Goal: Task Accomplishment & Management: Use online tool/utility

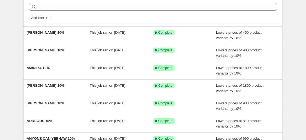
scroll to position [23, 0]
click at [41, 18] on span "Add filter" at bounding box center [37, 18] width 13 height 4
click at [14, 19] on div "NA Bulk Price Editor. This page is ready NA Bulk Price Editor Add new price [ME…" at bounding box center [153, 117] width 306 height 281
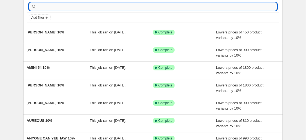
click at [60, 9] on input "text" at bounding box center [157, 7] width 239 height 8
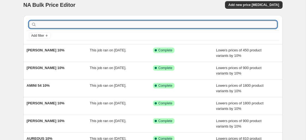
scroll to position [0, 0]
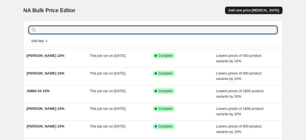
click at [254, 14] on button "Add new price [MEDICAL_DATA]" at bounding box center [253, 11] width 57 height 8
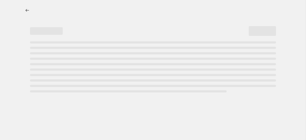
select select "percentage"
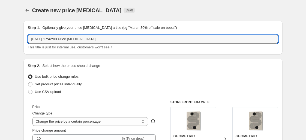
drag, startPoint x: 112, startPoint y: 39, endPoint x: 7, endPoint y: 39, distance: 104.7
paste input "ANNICK"
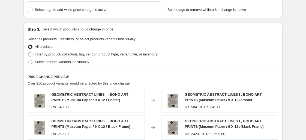
scroll to position [232, 0]
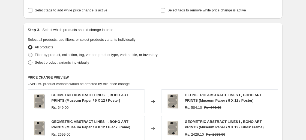
type input "ANNICK 10%"
click at [31, 55] on span at bounding box center [30, 55] width 4 height 4
click at [28, 53] on input "Filter by product, collection, tag, vendor, product type, variant title, or inv…" at bounding box center [28, 53] width 0 height 0
radio input "true"
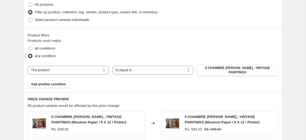
scroll to position [278, 0]
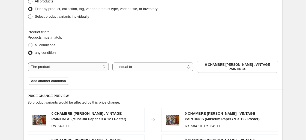
click at [99, 67] on select "The product The product's collection The product's tag The product's vendor The…" at bounding box center [68, 67] width 81 height 9
select select "collection"
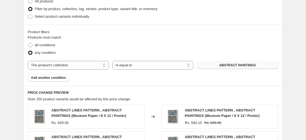
click at [222, 65] on span "ABSTRACT PAINTINGS" at bounding box center [237, 65] width 37 height 4
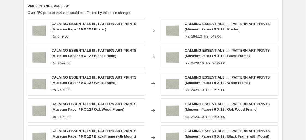
scroll to position [475, 0]
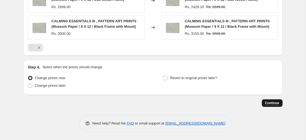
click at [272, 104] on span "Continue" at bounding box center [272, 103] width 14 height 4
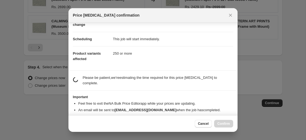
scroll to position [44, 0]
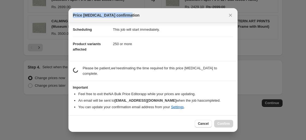
drag, startPoint x: 145, startPoint y: 18, endPoint x: 139, endPoint y: 11, distance: 8.5
click at [139, 11] on div "Price [MEDICAL_DATA] confirmation" at bounding box center [152, 15] width 169 height 14
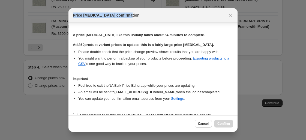
scroll to position [86, 0]
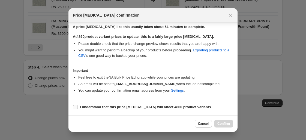
click at [75, 110] on span ":r29:" at bounding box center [75, 107] width 5 height 5
click at [75, 110] on input "I understand that this price change job will affect 4860 product variants" at bounding box center [75, 107] width 4 height 4
checkbox input "true"
click at [219, 122] on button "Confirm" at bounding box center [223, 124] width 19 height 8
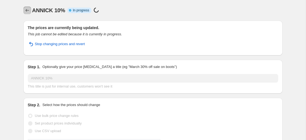
click at [26, 12] on icon "Price change jobs" at bounding box center [27, 10] width 5 height 5
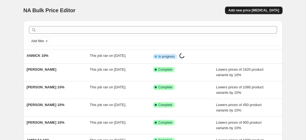
click at [256, 10] on span "Add new price [MEDICAL_DATA]" at bounding box center [253, 10] width 51 height 4
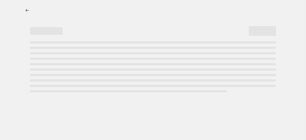
select select "percentage"
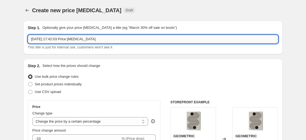
click at [82, 38] on input "5 Sept 2025, 17:42:03 Price change job" at bounding box center [153, 39] width 250 height 9
drag, startPoint x: 106, startPoint y: 37, endPoint x: 16, endPoint y: 37, distance: 90.8
paste input "ATELIER MHB"
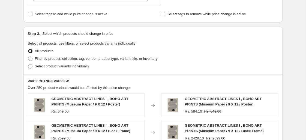
scroll to position [227, 0]
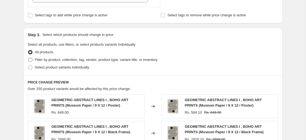
type input "ATELIER MHB 10%"
click at [32, 59] on span at bounding box center [30, 60] width 4 height 4
click at [28, 58] on input "Filter by product, collection, tag, vendor, product type, variant title, or inv…" at bounding box center [28, 58] width 0 height 0
radio input "true"
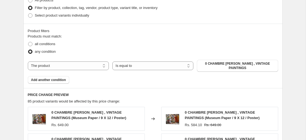
scroll to position [292, 0]
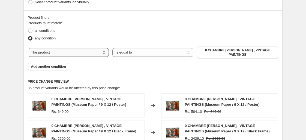
click at [83, 57] on select "The product The product's collection The product's tag The product's vendor The…" at bounding box center [68, 52] width 81 height 9
select select "collection"
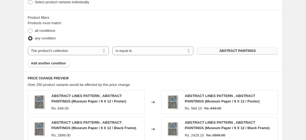
click at [234, 50] on span "ABSTRACT PAINTINGS" at bounding box center [237, 51] width 37 height 4
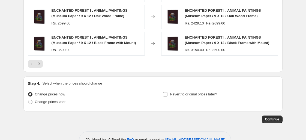
scroll to position [475, 0]
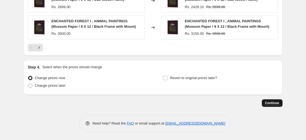
click at [281, 102] on button "Continue" at bounding box center [272, 104] width 21 height 8
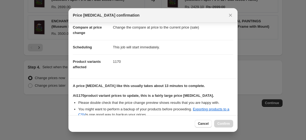
scroll to position [125, 0]
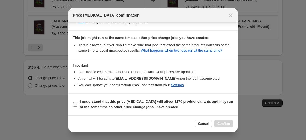
click at [77, 106] on input "I understand that this price change job will affect 1170 product variants and m…" at bounding box center [75, 105] width 4 height 4
checkbox input "true"
click at [223, 124] on span "Confirm" at bounding box center [223, 124] width 13 height 4
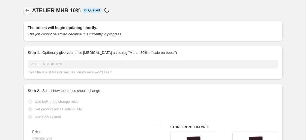
click at [29, 13] on icon "Price change jobs" at bounding box center [27, 10] width 5 height 5
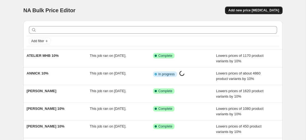
click at [253, 11] on span "Add new price [MEDICAL_DATA]" at bounding box center [253, 10] width 51 height 4
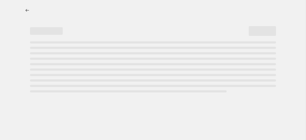
select select "percentage"
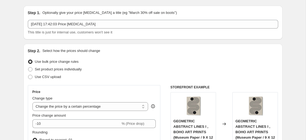
scroll to position [11, 0]
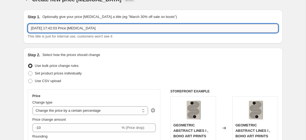
drag, startPoint x: 112, startPoint y: 27, endPoint x: 41, endPoint y: 26, distance: 70.4
click at [41, 26] on input "5 Sept 2025, 17:42:03 Price change job" at bounding box center [153, 28] width 250 height 9
click at [97, 27] on input "5 Sept 2025, 17:42:03 Price change job" at bounding box center [153, 28] width 250 height 9
drag, startPoint x: 100, startPoint y: 27, endPoint x: 7, endPoint y: 27, distance: 93.0
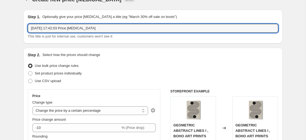
paste input "ALPENGLOW WORKSHOP"
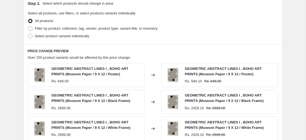
scroll to position [256, 0]
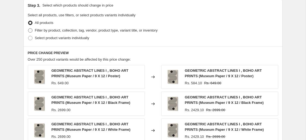
type input "ALPENGLOW WORKSHOP 10%"
click at [32, 31] on span at bounding box center [30, 30] width 4 height 4
click at [28, 29] on input "Filter by product, collection, tag, vendor, product type, variant title, or inv…" at bounding box center [28, 28] width 0 height 0
radio input "true"
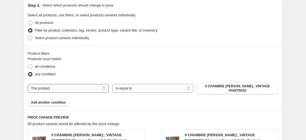
click at [85, 86] on select "The product The product's collection The product's tag The product's vendor The…" at bounding box center [68, 88] width 81 height 9
select select "collection"
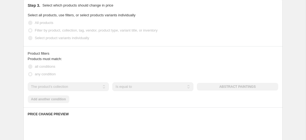
click at [228, 88] on div "The product The product's collection The product's tag The product's vendor The…" at bounding box center [153, 87] width 250 height 9
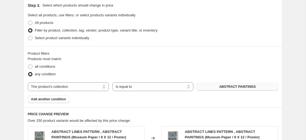
click at [228, 88] on span "ABSTRACT PAINTINGS" at bounding box center [237, 87] width 37 height 4
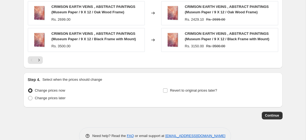
scroll to position [475, 0]
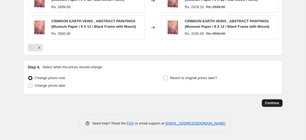
click at [269, 103] on span "Continue" at bounding box center [272, 103] width 14 height 4
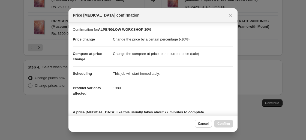
scroll to position [86, 0]
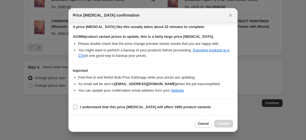
click at [115, 107] on b "I understand that this price change job will affect 1980 product variants" at bounding box center [145, 107] width 131 height 4
click at [77, 107] on input "I understand that this price change job will affect 1980 product variants" at bounding box center [75, 107] width 4 height 4
checkbox input "true"
click at [225, 125] on span "Confirm" at bounding box center [223, 124] width 13 height 4
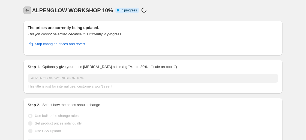
click at [27, 10] on icon "Price change jobs" at bounding box center [27, 10] width 5 height 5
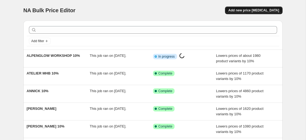
click at [240, 10] on span "Add new price [MEDICAL_DATA]" at bounding box center [253, 10] width 51 height 4
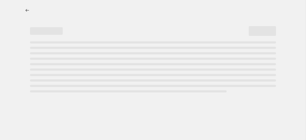
select select "percentage"
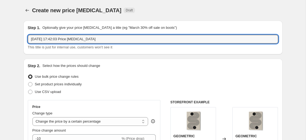
drag, startPoint x: 117, startPoint y: 38, endPoint x: 13, endPoint y: 38, distance: 104.2
paste input "ALYSSA HAMILTON"
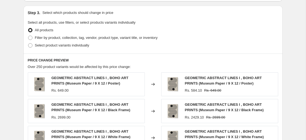
scroll to position [238, 0]
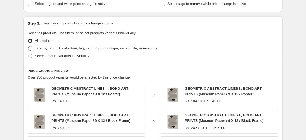
type input "ALYSSA HAMILTON 10%"
click at [31, 47] on span at bounding box center [30, 48] width 4 height 4
click at [28, 47] on input "Filter by product, collection, tag, vendor, product type, variant title, or inv…" at bounding box center [28, 46] width 0 height 0
radio input "true"
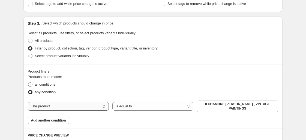
click at [87, 105] on select "The product The product's collection The product's tag The product's vendor The…" at bounding box center [68, 106] width 81 height 9
select select "collection"
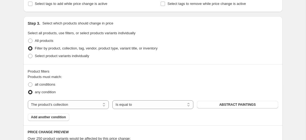
click at [238, 106] on span "ABSTRACT PAINTINGS" at bounding box center [237, 105] width 37 height 4
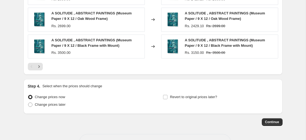
scroll to position [457, 0]
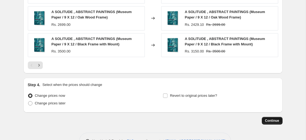
click at [272, 122] on span "Continue" at bounding box center [272, 121] width 14 height 4
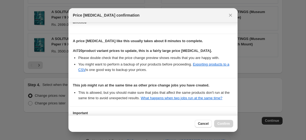
scroll to position [125, 0]
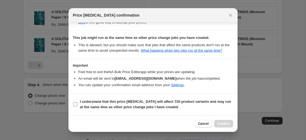
click at [75, 106] on input "I understand that this price change job will affect 720 product variants and ma…" at bounding box center [75, 105] width 4 height 4
checkbox input "true"
click at [220, 123] on span "Confirm" at bounding box center [223, 124] width 13 height 4
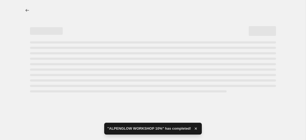
select select "percentage"
select select "collection"
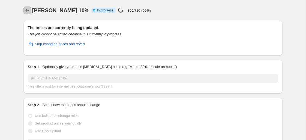
click at [28, 12] on icon "Price change jobs" at bounding box center [27, 10] width 5 height 5
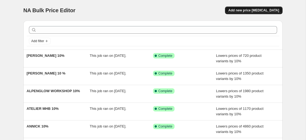
click at [250, 7] on button "Add new price [MEDICAL_DATA]" at bounding box center [253, 11] width 57 height 8
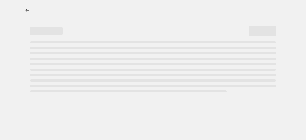
select select "percentage"
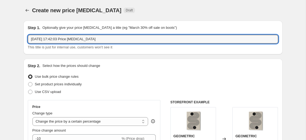
drag, startPoint x: 106, startPoint y: 41, endPoint x: 20, endPoint y: 37, distance: 86.0
paste input "AMY TIEMAN"
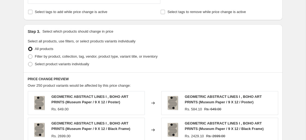
scroll to position [234, 0]
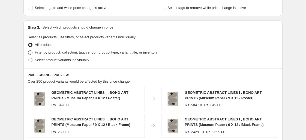
type input "[PERSON_NAME] 10%"
click at [30, 52] on span at bounding box center [30, 52] width 4 height 4
click at [28, 51] on input "Filter by product, collection, tag, vendor, product type, variant title, or inv…" at bounding box center [28, 50] width 0 height 0
radio input "true"
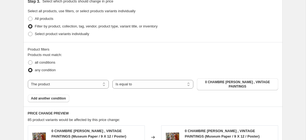
scroll to position [275, 0]
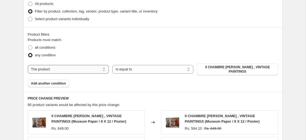
click at [94, 69] on select "The product The product's collection The product's tag The product's vendor The…" at bounding box center [68, 69] width 81 height 9
select select "collection"
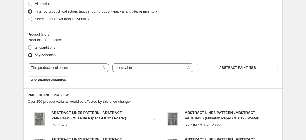
click at [250, 68] on span "ABSTRACT PAINTINGS" at bounding box center [237, 68] width 37 height 4
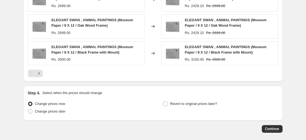
scroll to position [475, 0]
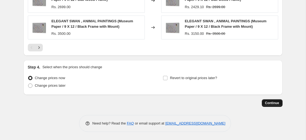
click at [279, 103] on span "Continue" at bounding box center [272, 103] width 14 height 4
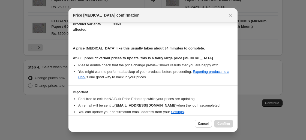
scroll to position [86, 0]
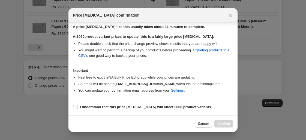
click at [74, 107] on input "I understand that this price change job will affect 3060 product variants" at bounding box center [75, 107] width 4 height 4
checkbox input "true"
click at [226, 124] on span "Confirm" at bounding box center [223, 124] width 13 height 4
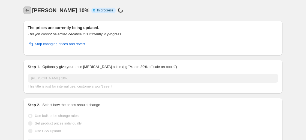
click at [26, 9] on icon "Price change jobs" at bounding box center [27, 10] width 5 height 5
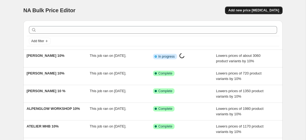
click at [238, 10] on span "Add new price [MEDICAL_DATA]" at bounding box center [253, 10] width 51 height 4
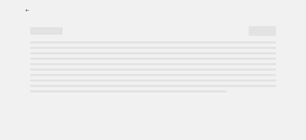
select select "percentage"
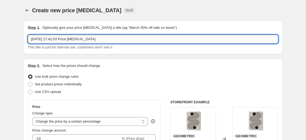
click at [101, 38] on input "5 Sept 2025, 17:42:03 Price change job" at bounding box center [153, 39] width 250 height 9
drag, startPoint x: 101, startPoint y: 42, endPoint x: 5, endPoint y: 42, distance: 96.3
paste input "ALICE WHITE"
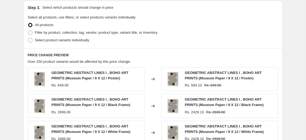
scroll to position [239, 0]
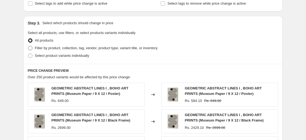
type input "[PERSON_NAME] 10%"
click at [30, 50] on span at bounding box center [30, 48] width 4 height 4
click at [28, 46] on input "Filter by product, collection, tag, vendor, product type, variant title, or inv…" at bounding box center [28, 46] width 0 height 0
radio input "true"
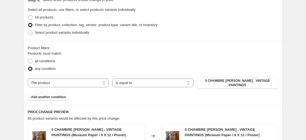
scroll to position [267, 0]
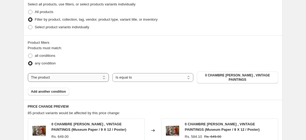
click at [94, 80] on select "The product The product's collection The product's tag The product's vendor The…" at bounding box center [68, 77] width 81 height 9
select select "collection"
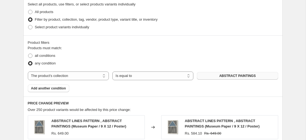
click at [254, 74] on span "ABSTRACT PAINTINGS" at bounding box center [237, 76] width 37 height 4
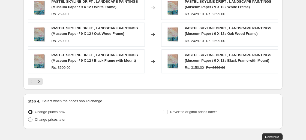
scroll to position [475, 0]
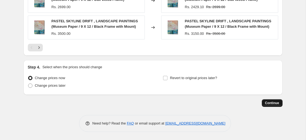
click at [268, 103] on span "Continue" at bounding box center [272, 103] width 14 height 4
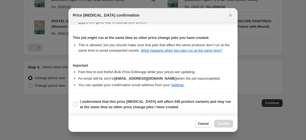
scroll to position [125, 0]
click at [77, 104] on input "I understand that this price change job will affect 540 product variants and ma…" at bounding box center [75, 105] width 4 height 4
checkbox input "true"
click at [221, 123] on span "Confirm" at bounding box center [223, 124] width 13 height 4
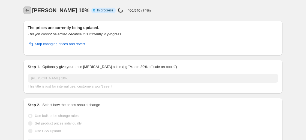
click at [25, 12] on icon "Price change jobs" at bounding box center [27, 10] width 5 height 5
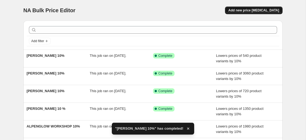
click at [241, 10] on span "Add new price [MEDICAL_DATA]" at bounding box center [253, 10] width 51 height 4
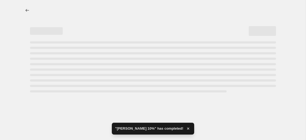
select select "percentage"
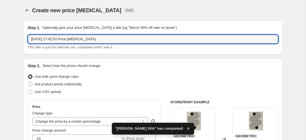
drag, startPoint x: 103, startPoint y: 37, endPoint x: 20, endPoint y: 28, distance: 84.2
paste input "AMY DIENER"
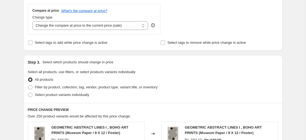
scroll to position [203, 0]
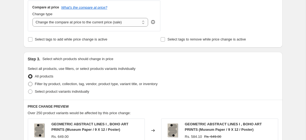
type input "[PERSON_NAME] 10%"
click at [108, 82] on span "Filter by product, collection, tag, vendor, product type, variant title, or inv…" at bounding box center [96, 84] width 123 height 4
click at [28, 82] on input "Filter by product, collection, tag, vendor, product type, variant title, or inv…" at bounding box center [28, 82] width 0 height 0
radio input "true"
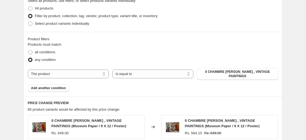
scroll to position [271, 0]
click at [90, 76] on select "The product The product's collection The product's tag The product's vendor The…" at bounding box center [68, 74] width 81 height 9
select select "collection"
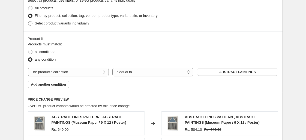
click at [258, 71] on button "ABSTRACT PAINTINGS" at bounding box center [237, 72] width 81 height 8
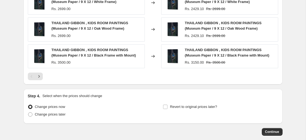
scroll to position [475, 0]
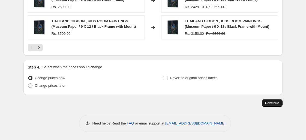
click at [266, 103] on span "Continue" at bounding box center [272, 103] width 14 height 4
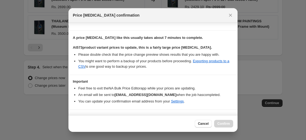
scroll to position [86, 0]
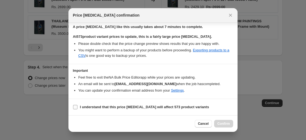
click at [76, 107] on input "I understand that this price change job will affect 573 product variants" at bounding box center [75, 107] width 4 height 4
checkbox input "true"
click at [217, 122] on span "Confirm" at bounding box center [223, 124] width 13 height 4
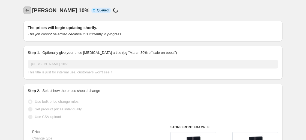
click at [28, 11] on icon "Price change jobs" at bounding box center [27, 10] width 5 height 5
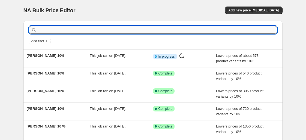
click at [56, 31] on input "text" at bounding box center [157, 30] width 239 height 8
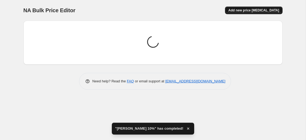
click at [245, 10] on span "Add new price [MEDICAL_DATA]" at bounding box center [253, 10] width 51 height 4
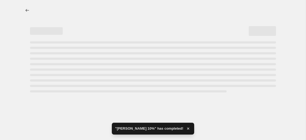
select select "percentage"
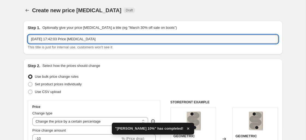
drag, startPoint x: 116, startPoint y: 40, endPoint x: 34, endPoint y: 35, distance: 81.4
click at [34, 35] on input "5 Sept 2025, 17:42:03 Price change job" at bounding box center [153, 39] width 250 height 9
paste input "ALISE LOEBELSOHN"
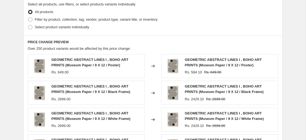
scroll to position [261, 0]
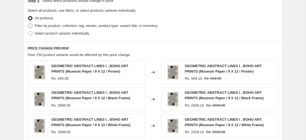
type input "[PERSON_NAME] 10%"
click at [29, 25] on span at bounding box center [30, 26] width 4 height 4
click at [28, 24] on input "Filter by product, collection, tag, vendor, product type, variant title, or inv…" at bounding box center [28, 24] width 0 height 0
radio input "true"
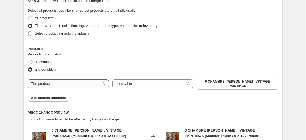
click at [94, 81] on select "The product The product's collection The product's tag The product's vendor The…" at bounding box center [68, 84] width 81 height 9
select select "collection"
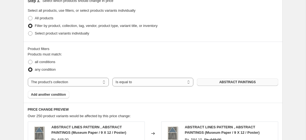
click at [234, 84] on span "ABSTRACT PAINTINGS" at bounding box center [237, 82] width 37 height 4
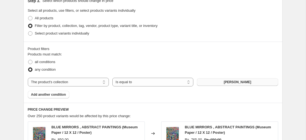
scroll to position [475, 0]
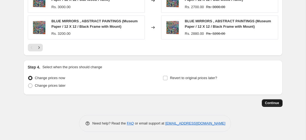
click at [273, 104] on span "Continue" at bounding box center [272, 103] width 14 height 4
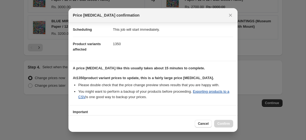
scroll to position [86, 0]
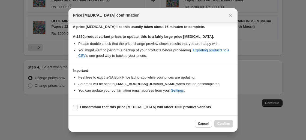
click at [75, 109] on input "I understand that this price change job will affect 1350 product variants" at bounding box center [75, 107] width 4 height 4
checkbox input "true"
click at [221, 123] on span "Confirm" at bounding box center [223, 124] width 13 height 4
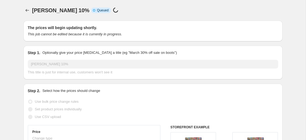
scroll to position [475, 0]
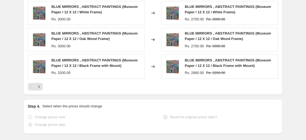
select select "percentage"
select select "collection"
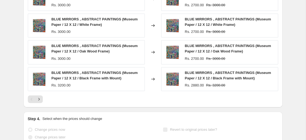
scroll to position [0, 0]
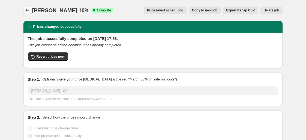
click at [26, 11] on icon "Price change jobs" at bounding box center [27, 10] width 4 height 3
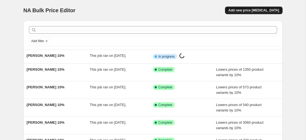
click at [248, 9] on span "Add new price [MEDICAL_DATA]" at bounding box center [253, 10] width 51 height 4
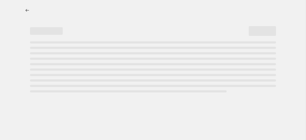
select select "percentage"
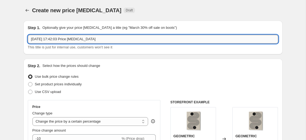
drag, startPoint x: 133, startPoint y: 41, endPoint x: 28, endPoint y: 38, distance: 104.8
click at [28, 38] on input "5 Sept 2025, 17:42:03 Price change job" at bounding box center [153, 39] width 250 height 9
paste input "CARLO KAMINSKI"
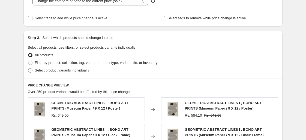
scroll to position [238, 0]
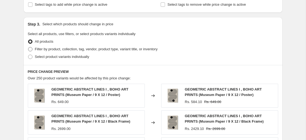
type input "[PERSON_NAME] 10%"
click at [31, 48] on span at bounding box center [30, 49] width 4 height 4
click at [28, 47] on input "Filter by product, collection, tag, vendor, product type, variant title, or inv…" at bounding box center [28, 47] width 0 height 0
radio input "true"
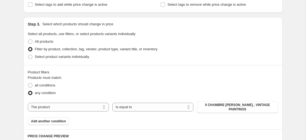
click at [83, 112] on div "The product The product's collection The product's tag The product's vendor The…" at bounding box center [153, 107] width 250 height 12
click at [92, 105] on select "The product The product's collection The product's tag The product's vendor The…" at bounding box center [68, 107] width 81 height 9
select select "collection"
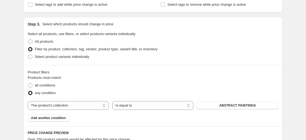
click at [221, 106] on span "ABSTRACT PAINTINGS" at bounding box center [237, 106] width 37 height 4
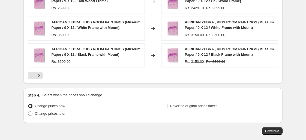
scroll to position [475, 0]
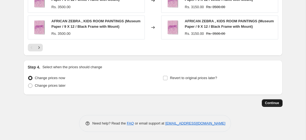
click at [276, 103] on span "Continue" at bounding box center [272, 103] width 14 height 4
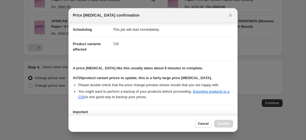
scroll to position [86, 0]
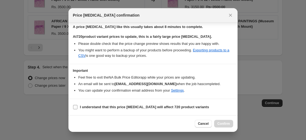
click at [76, 109] on input "I understand that this price change job will affect 720 product variants" at bounding box center [75, 107] width 4 height 4
checkbox input "true"
click at [222, 125] on span "Confirm" at bounding box center [223, 124] width 13 height 4
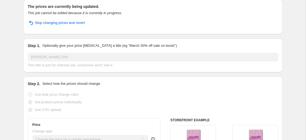
scroll to position [4, 0]
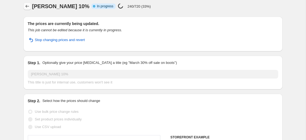
click at [26, 7] on icon "Price change jobs" at bounding box center [27, 6] width 5 height 5
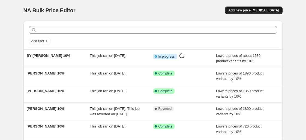
click at [250, 7] on button "Add new price [MEDICAL_DATA]" at bounding box center [253, 11] width 57 height 8
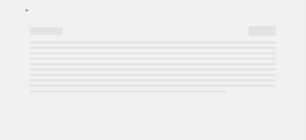
select select "percentage"
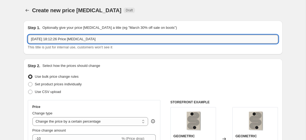
click at [107, 43] on input "[DATE] 18:12:26 Price [MEDICAL_DATA]" at bounding box center [153, 39] width 250 height 9
drag, startPoint x: 107, startPoint y: 43, endPoint x: 24, endPoint y: 38, distance: 83.3
click at [24, 38] on div "Step 1. Optionally give your price [MEDICAL_DATA] a title (eg "March 30% off sa…" at bounding box center [152, 38] width 259 height 34
paste input "CÉPÉ"
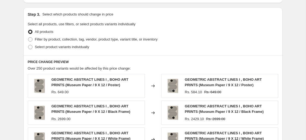
scroll to position [249, 0]
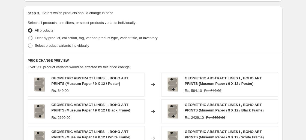
type input "CÉPÉ 10%"
click at [30, 39] on span at bounding box center [30, 38] width 4 height 4
click at [28, 36] on input "Filter by product, collection, tag, vendor, product type, variant title, or inv…" at bounding box center [28, 36] width 0 height 0
radio input "true"
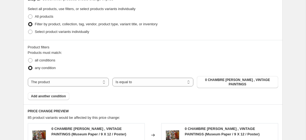
scroll to position [263, 0]
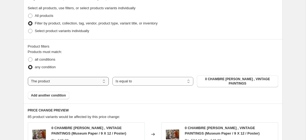
click at [82, 85] on select "The product The product's collection The product's tag The product's vendor The…" at bounding box center [68, 81] width 81 height 9
select select "collection"
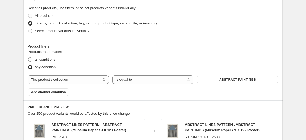
click at [242, 80] on div "The product The product's collection The product's tag The product's vendor The…" at bounding box center [153, 80] width 250 height 9
click at [242, 80] on span "ABSTRACT PAINTINGS" at bounding box center [237, 80] width 37 height 4
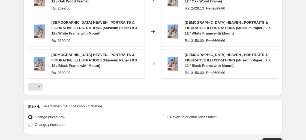
scroll to position [475, 0]
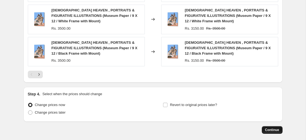
click at [272, 130] on span "Continue" at bounding box center [272, 130] width 14 height 4
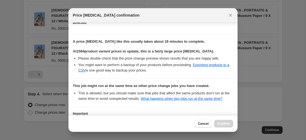
scroll to position [125, 0]
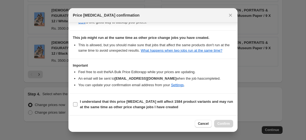
click at [76, 102] on label "I understand that this price [MEDICAL_DATA] will affect 1584 product variants a…" at bounding box center [153, 104] width 160 height 13
click at [76, 103] on input "I understand that this price [MEDICAL_DATA] will affect 1584 product variants a…" at bounding box center [75, 105] width 4 height 4
checkbox input "true"
click at [222, 130] on div "Cancel Confirm" at bounding box center [152, 124] width 169 height 17
click at [224, 124] on span "Confirm" at bounding box center [223, 124] width 13 height 4
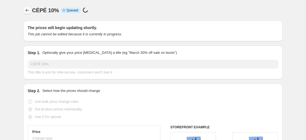
click at [27, 10] on icon "Price change jobs" at bounding box center [27, 10] width 5 height 5
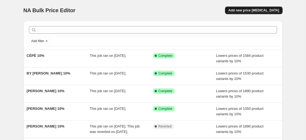
click at [245, 7] on button "Add new price [MEDICAL_DATA]" at bounding box center [253, 11] width 57 height 8
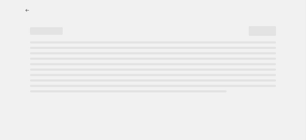
select select "percentage"
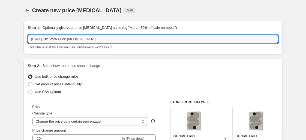
drag, startPoint x: 125, startPoint y: 39, endPoint x: 15, endPoint y: 35, distance: 110.8
paste input "COLLAGE [PERSON_NAME]"
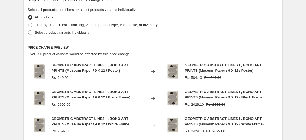
scroll to position [261, 0]
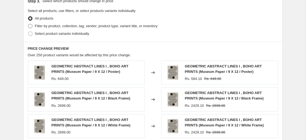
type input "COLLAGE [PERSON_NAME] 10%"
click at [31, 25] on span at bounding box center [30, 26] width 4 height 4
click at [28, 24] on input "Filter by product, collection, tag, vendor, product type, variant title, or inv…" at bounding box center [28, 24] width 0 height 0
radio input "true"
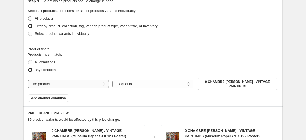
click at [78, 81] on select "The product The product's collection The product's tag The product's vendor The…" at bounding box center [68, 84] width 81 height 9
select select "collection"
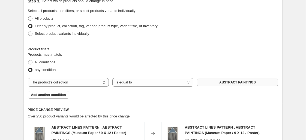
click at [221, 82] on span "ABSTRACT PAINTINGS" at bounding box center [237, 82] width 37 height 4
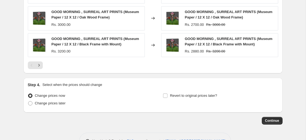
scroll to position [475, 0]
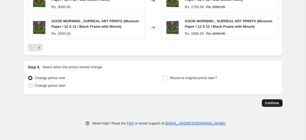
click at [265, 103] on span "Continue" at bounding box center [272, 103] width 14 height 4
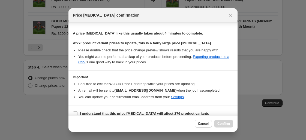
scroll to position [86, 0]
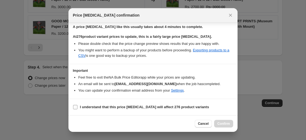
click at [75, 111] on label "I understand that this price [MEDICAL_DATA] will affect 276 product variants" at bounding box center [141, 108] width 136 height 8
click at [75, 110] on input "I understand that this price [MEDICAL_DATA] will affect 276 product variants" at bounding box center [75, 107] width 4 height 4
checkbox input "true"
click at [222, 127] on button "Confirm" at bounding box center [223, 124] width 19 height 8
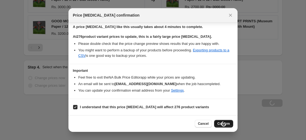
type input "COLLAGE [PERSON_NAME] 10%"
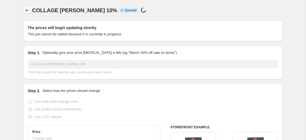
click at [25, 12] on icon "Price change jobs" at bounding box center [27, 10] width 5 height 5
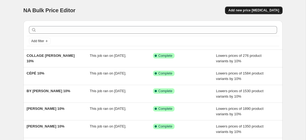
click at [252, 8] on button "Add new price [MEDICAL_DATA]" at bounding box center [253, 11] width 57 height 8
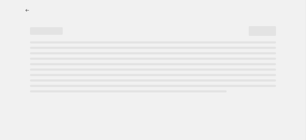
select select "percentage"
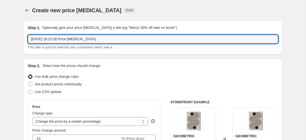
paste input "CASA CARTISSI"
click at [67, 40] on input "CASA CARTISSI" at bounding box center [153, 39] width 250 height 9
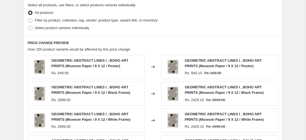
scroll to position [266, 0]
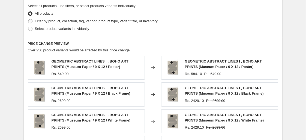
type input "CASA CARTISSI 10%"
click at [31, 22] on span at bounding box center [30, 21] width 4 height 4
click at [28, 19] on input "Filter by product, collection, tag, vendor, product type, variant title, or inv…" at bounding box center [28, 19] width 0 height 0
radio input "true"
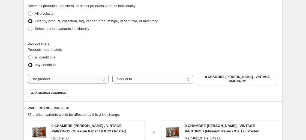
click at [100, 77] on select "The product The product's collection The product's tag The product's vendor The…" at bounding box center [68, 79] width 81 height 9
select select "collection"
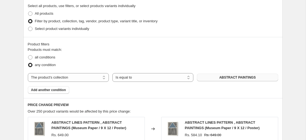
click at [210, 78] on button "ABSTRACT PAINTINGS" at bounding box center [237, 78] width 81 height 8
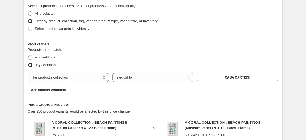
scroll to position [475, 0]
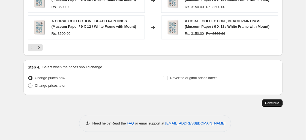
click at [266, 101] on span "Continue" at bounding box center [272, 103] width 14 height 4
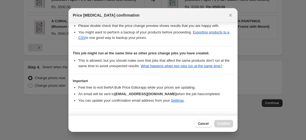
scroll to position [125, 0]
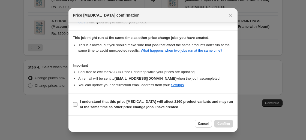
click at [133, 109] on b "I understand that this price [MEDICAL_DATA] will affect 2160 product variants a…" at bounding box center [156, 105] width 153 height 10
click at [77, 107] on input "I understand that this price [MEDICAL_DATA] will affect 2160 product variants a…" at bounding box center [75, 105] width 4 height 4
checkbox input "true"
click at [221, 124] on span "Confirm" at bounding box center [223, 124] width 13 height 4
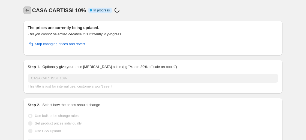
click at [25, 9] on icon "Price change jobs" at bounding box center [27, 10] width 5 height 5
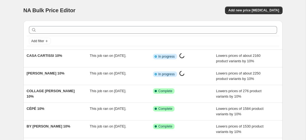
click at [127, 1] on div "NA Bulk Price Editor. This page is ready NA Bulk Price Editor Add new price [ME…" at bounding box center [152, 10] width 259 height 21
click at [11, 7] on div "NA Bulk Price Editor. This page is ready NA Bulk Price Editor Add new price [ME…" at bounding box center [153, 140] width 306 height 281
click at [170, 9] on div "Add new price [MEDICAL_DATA]" at bounding box center [217, 11] width 130 height 8
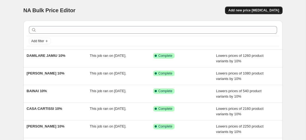
click at [252, 8] on button "Add new price [MEDICAL_DATA]" at bounding box center [253, 11] width 57 height 8
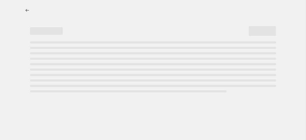
select select "percentage"
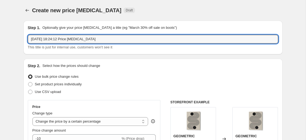
drag, startPoint x: 104, startPoint y: 40, endPoint x: 14, endPoint y: 40, distance: 90.6
paste input "CATALINA SOMOLINOS"
type input "CATALINA SOMOLINOS 10%"
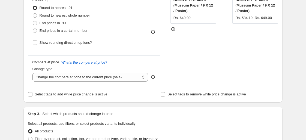
scroll to position [162, 0]
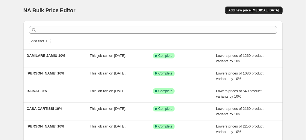
click at [244, 11] on span "Add new price [MEDICAL_DATA]" at bounding box center [253, 10] width 51 height 4
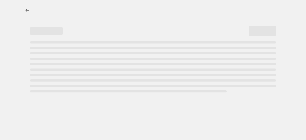
select select "percentage"
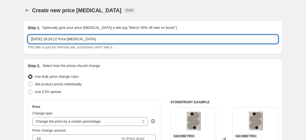
click at [96, 38] on input "5 Sept 2025, 18:24:12 Price change job" at bounding box center [153, 39] width 250 height 9
drag, startPoint x: 100, startPoint y: 38, endPoint x: -1, endPoint y: 36, distance: 100.9
click at [0, 36] on html "Home Settings Plans Skip to content Create new price change job. This page is r…" at bounding box center [153, 70] width 306 height 140
paste input "CATALINA SOMOLINOS"
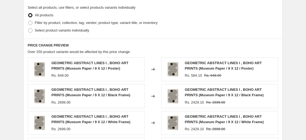
scroll to position [263, 0]
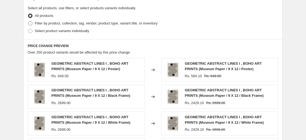
type input "CATALINA SOMOLINOS 10%"
click at [28, 25] on span at bounding box center [30, 23] width 4 height 4
click at [28, 22] on input "Filter by product, collection, tag, vendor, product type, variant title, or inv…" at bounding box center [28, 21] width 0 height 0
radio input "true"
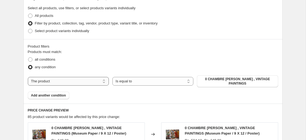
click at [74, 83] on select "The product The product's collection The product's tag The product's vendor The…" at bounding box center [68, 81] width 81 height 9
select select "collection"
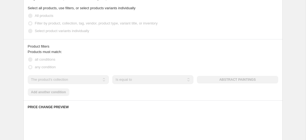
click at [234, 80] on div "The product The product's collection The product's tag The product's vendor The…" at bounding box center [153, 80] width 250 height 9
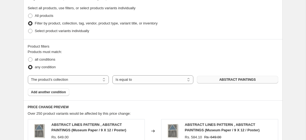
click at [237, 80] on span "ABSTRACT PAINTINGS" at bounding box center [237, 80] width 37 height 4
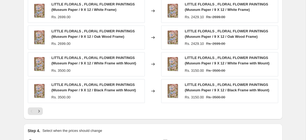
scroll to position [475, 0]
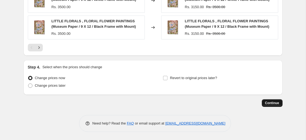
click at [271, 104] on span "Continue" at bounding box center [272, 103] width 14 height 4
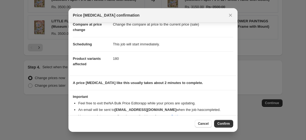
scroll to position [39, 0]
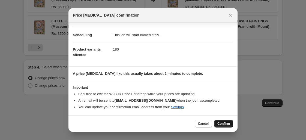
click at [223, 122] on span "Confirm" at bounding box center [223, 124] width 13 height 4
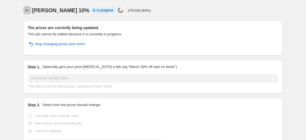
click at [27, 9] on icon "Price change jobs" at bounding box center [27, 10] width 5 height 5
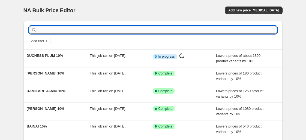
click at [80, 32] on input "text" at bounding box center [157, 30] width 239 height 8
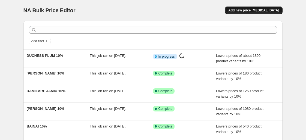
click at [237, 12] on button "Add new price [MEDICAL_DATA]" at bounding box center [253, 11] width 57 height 8
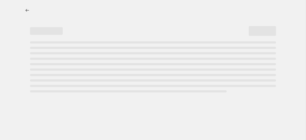
select select "percentage"
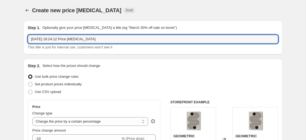
drag, startPoint x: 119, startPoint y: 40, endPoint x: 12, endPoint y: 34, distance: 107.9
paste input "CHARLOTTE TRUDGETT"
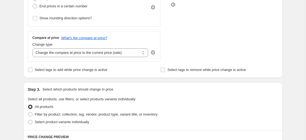
scroll to position [205, 0]
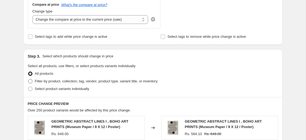
type input "CHARLOTTE TRUDGETT"
click at [31, 79] on span at bounding box center [30, 81] width 4 height 4
click at [28, 79] on input "Filter by product, collection, tag, vendor, product type, variant title, or inv…" at bounding box center [28, 79] width 0 height 0
radio input "true"
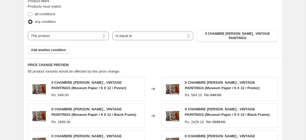
scroll to position [305, 0]
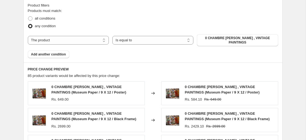
click at [78, 49] on div "Products must match: all conditions any condition The product The product's col…" at bounding box center [153, 33] width 250 height 50
click at [82, 43] on select "The product The product's collection The product's tag The product's vendor The…" at bounding box center [68, 40] width 81 height 9
select select "collection"
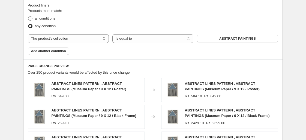
click at [249, 38] on span "ABSTRACT PAINTINGS" at bounding box center [237, 39] width 37 height 4
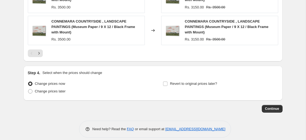
scroll to position [485, 0]
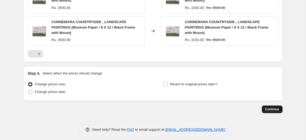
click at [270, 112] on button "Continue" at bounding box center [272, 110] width 21 height 8
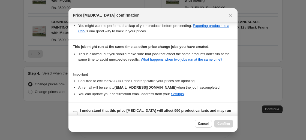
scroll to position [125, 0]
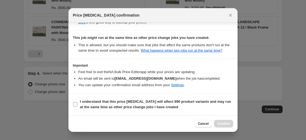
click at [73, 104] on input "I understand that this price change job will affect 990 product variants and ma…" at bounding box center [75, 105] width 4 height 4
checkbox input "true"
click at [224, 122] on span "Confirm" at bounding box center [223, 124] width 13 height 4
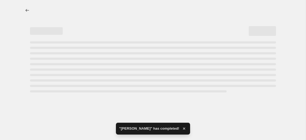
select select "percentage"
select select "collection"
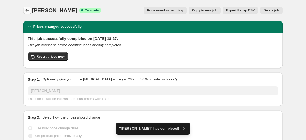
click at [26, 10] on icon "Price change jobs" at bounding box center [27, 10] width 4 height 3
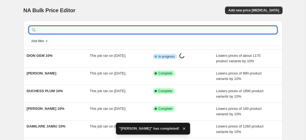
click at [85, 29] on input "text" at bounding box center [157, 30] width 239 height 8
click at [239, 10] on span "Add new price [MEDICAL_DATA]" at bounding box center [253, 10] width 51 height 4
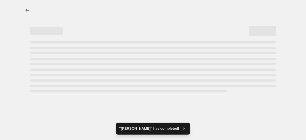
select select "percentage"
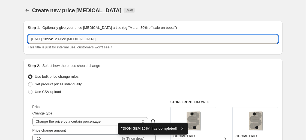
click at [100, 38] on input "5 Sept 2025, 18:24:12 Price change job" at bounding box center [153, 39] width 250 height 9
paste input "DALE HEFER & FAMILY"
drag, startPoint x: 140, startPoint y: 39, endPoint x: 8, endPoint y: 38, distance: 131.2
paste input "text"
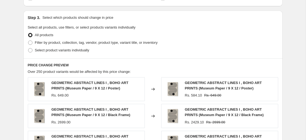
scroll to position [246, 0]
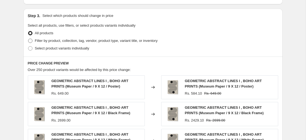
type input "DALE HEFER & FAMILY 10%"
click at [32, 41] on span at bounding box center [30, 41] width 4 height 4
click at [28, 39] on input "Filter by product, collection, tag, vendor, product type, variant title, or inv…" at bounding box center [28, 39] width 0 height 0
radio input "true"
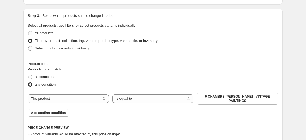
scroll to position [255, 0]
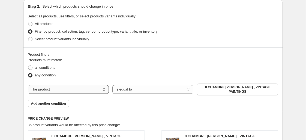
click at [87, 88] on select "The product The product's collection The product's tag The product's vendor The…" at bounding box center [68, 89] width 81 height 9
select select "collection"
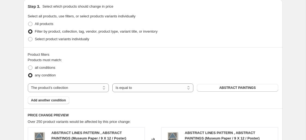
click at [224, 87] on span "ABSTRACT PAINTINGS" at bounding box center [237, 88] width 37 height 4
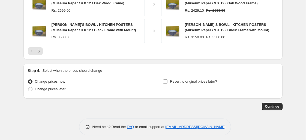
scroll to position [475, 0]
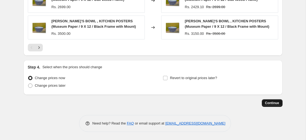
click at [267, 103] on span "Continue" at bounding box center [272, 103] width 14 height 4
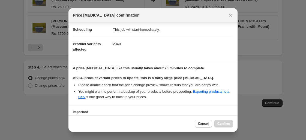
scroll to position [86, 0]
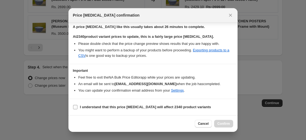
click at [73, 107] on span ":rbc:" at bounding box center [75, 107] width 5 height 5
click at [73, 107] on input "I understand that this price change job will affect 2340 product variants" at bounding box center [75, 107] width 4 height 4
checkbox input "true"
click at [226, 124] on span "Confirm" at bounding box center [223, 124] width 13 height 4
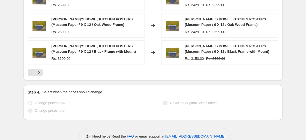
scroll to position [489, 0]
click at [153, 36] on div "Changed to" at bounding box center [153, 26] width 16 height 24
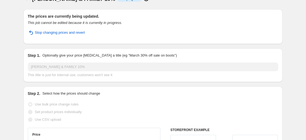
scroll to position [0, 0]
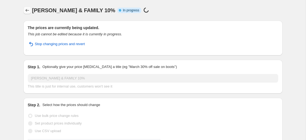
click at [27, 11] on icon "Price change jobs" at bounding box center [27, 10] width 5 height 5
